Goal: Learn about a topic

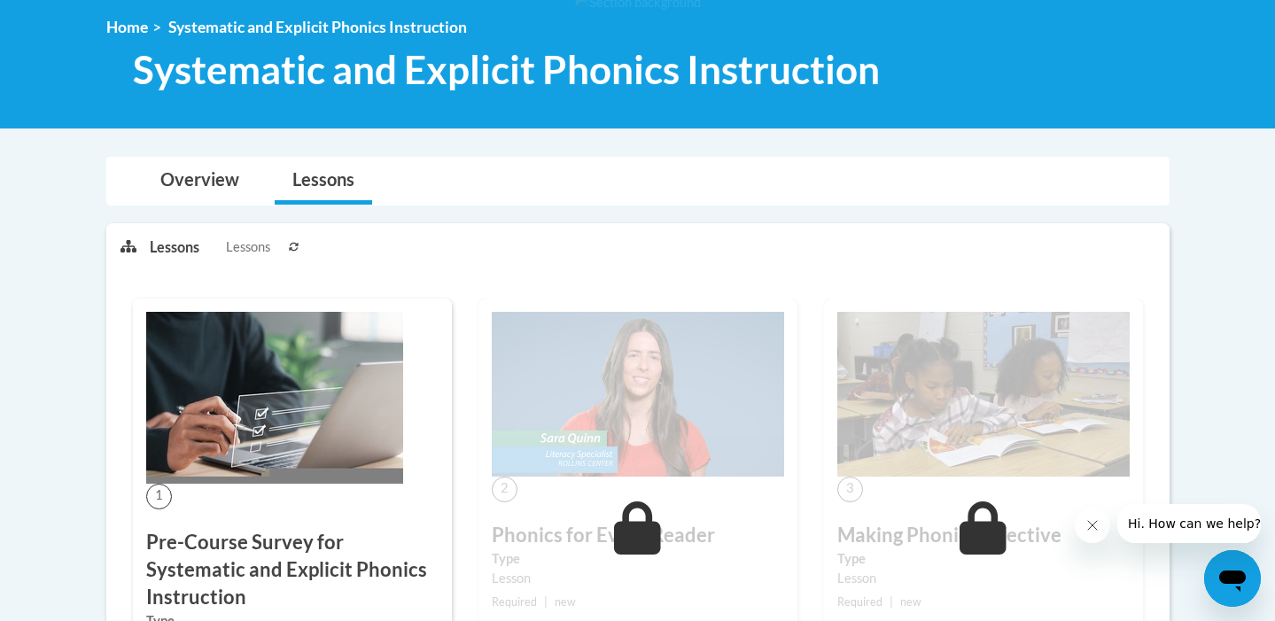
scroll to position [119, 0]
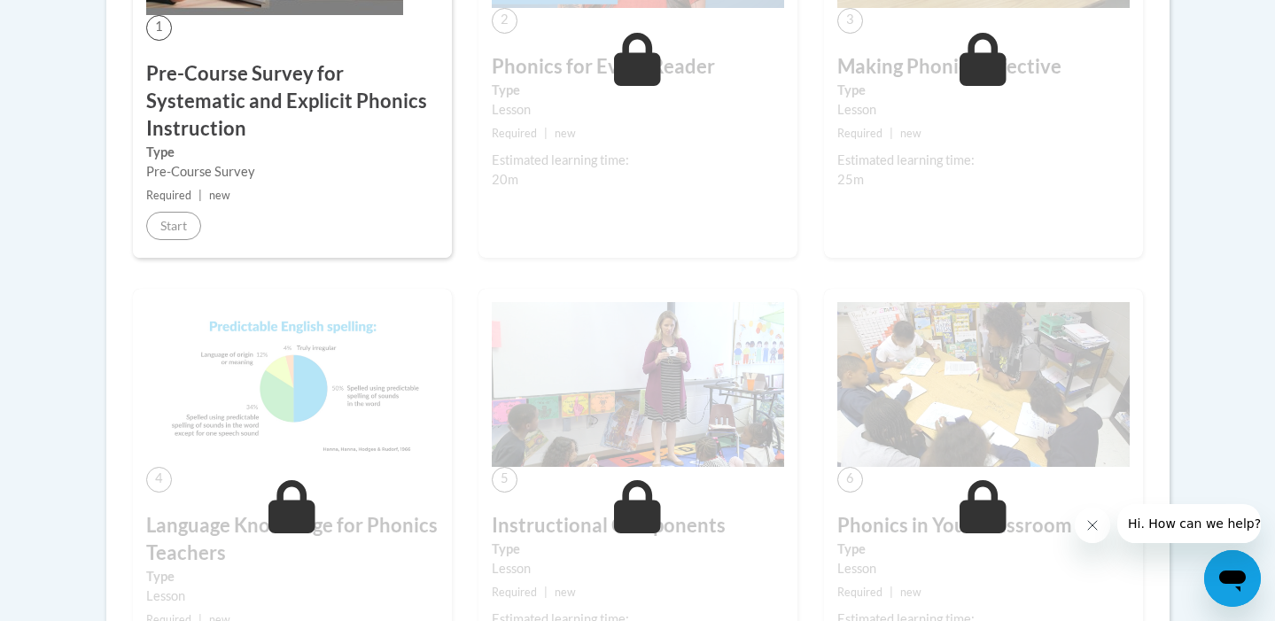
scroll to position [676, 0]
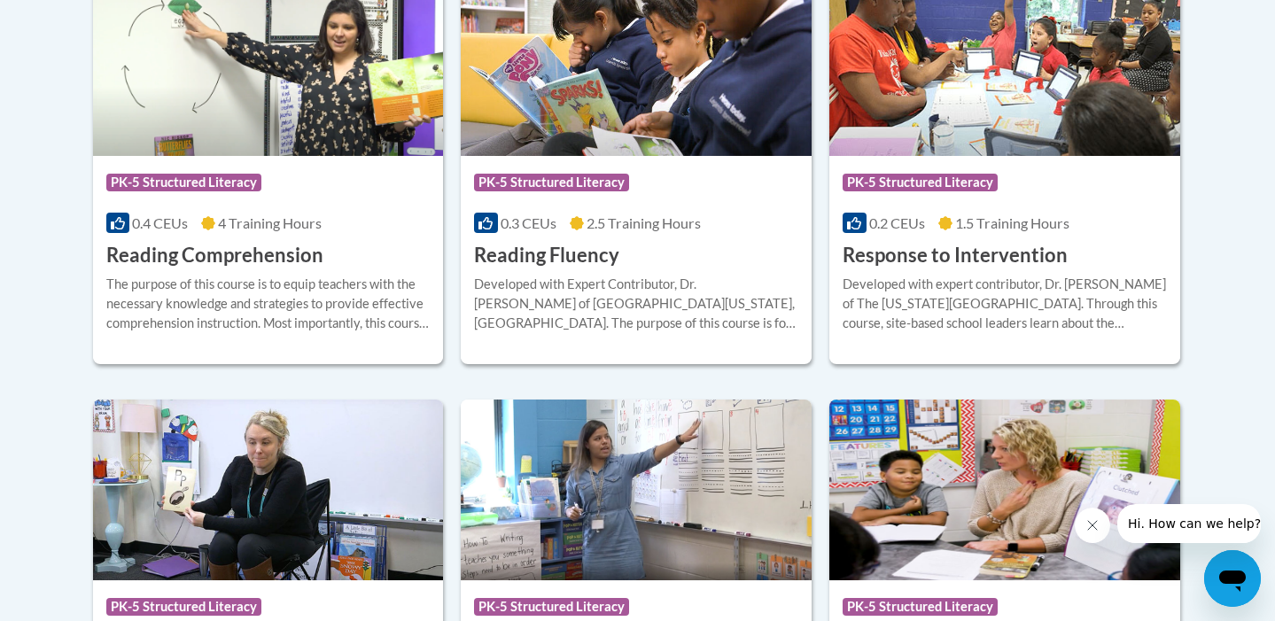
scroll to position [1742, 0]
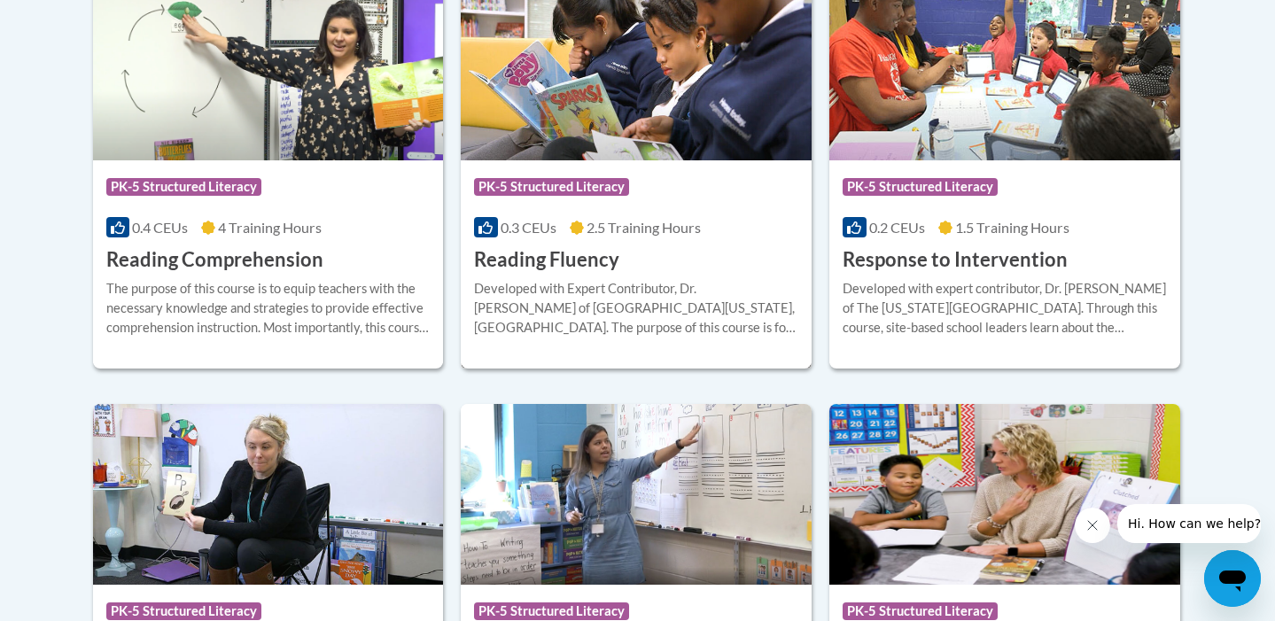
click at [566, 261] on h3 "Reading Fluency" at bounding box center [546, 259] width 145 height 27
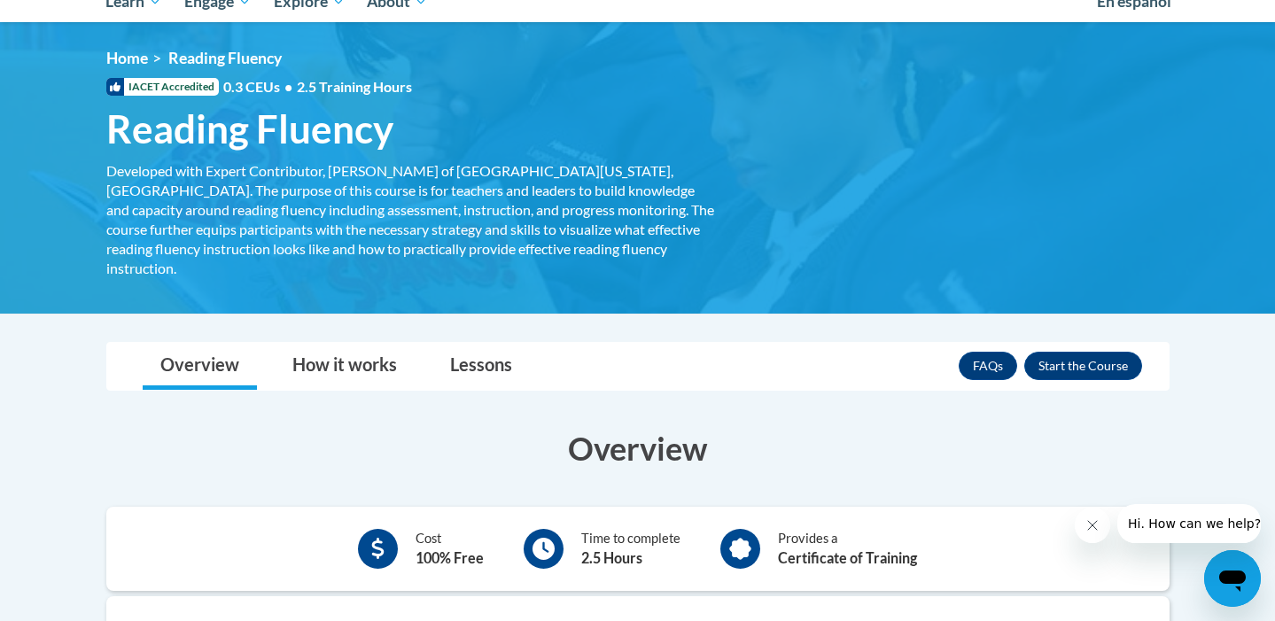
scroll to position [231, 0]
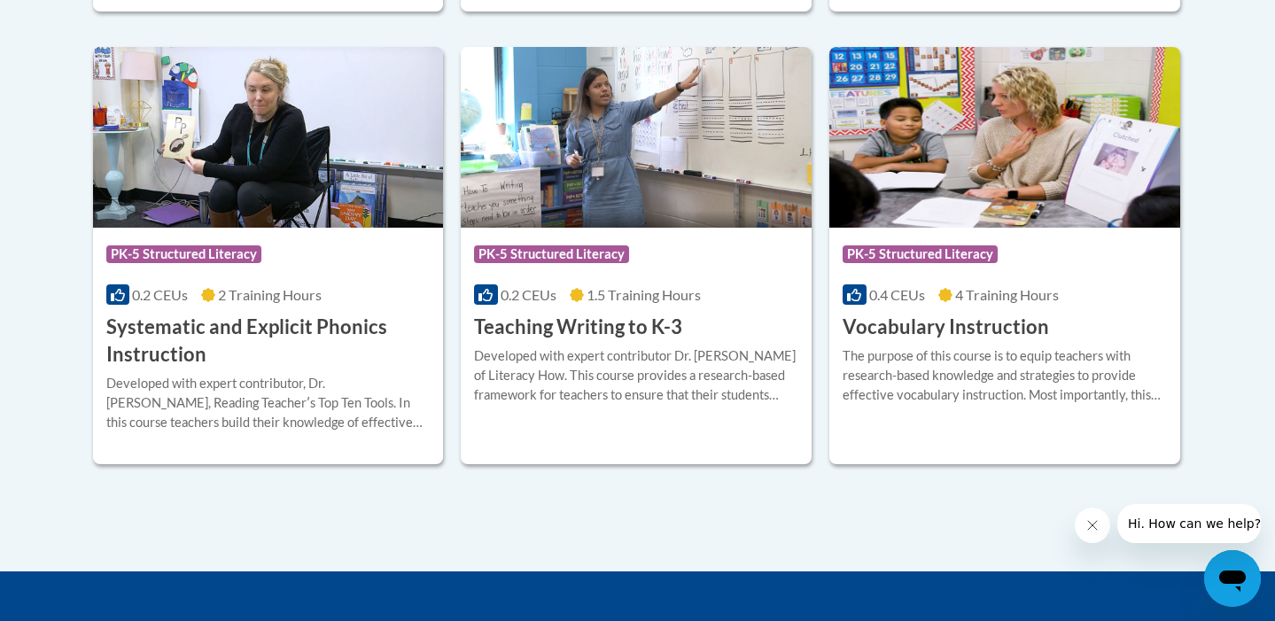
scroll to position [2103, 0]
